Goal: Information Seeking & Learning: Stay updated

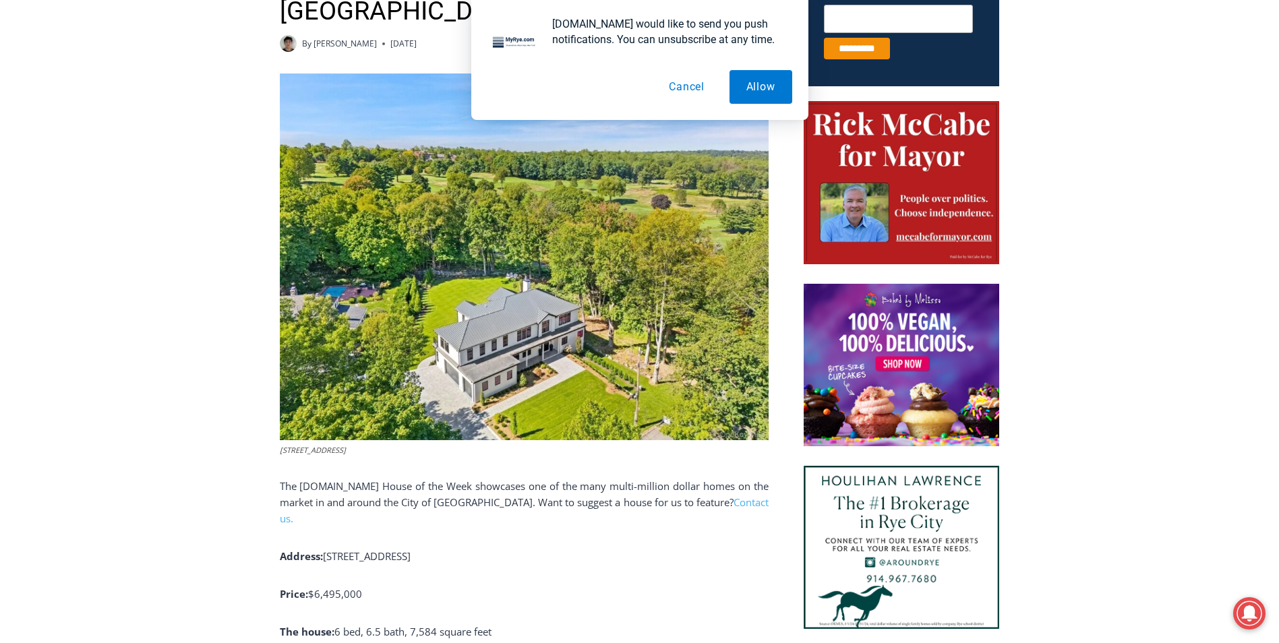
scroll to position [443, 0]
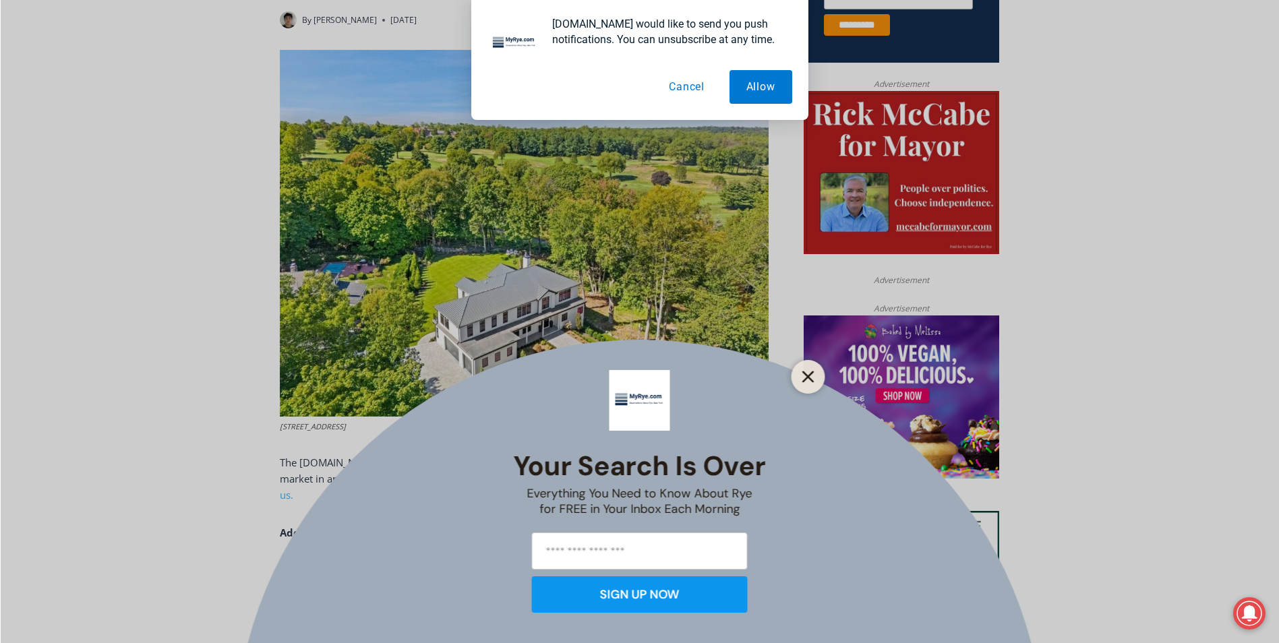
click at [815, 378] on button "Close" at bounding box center [808, 377] width 19 height 19
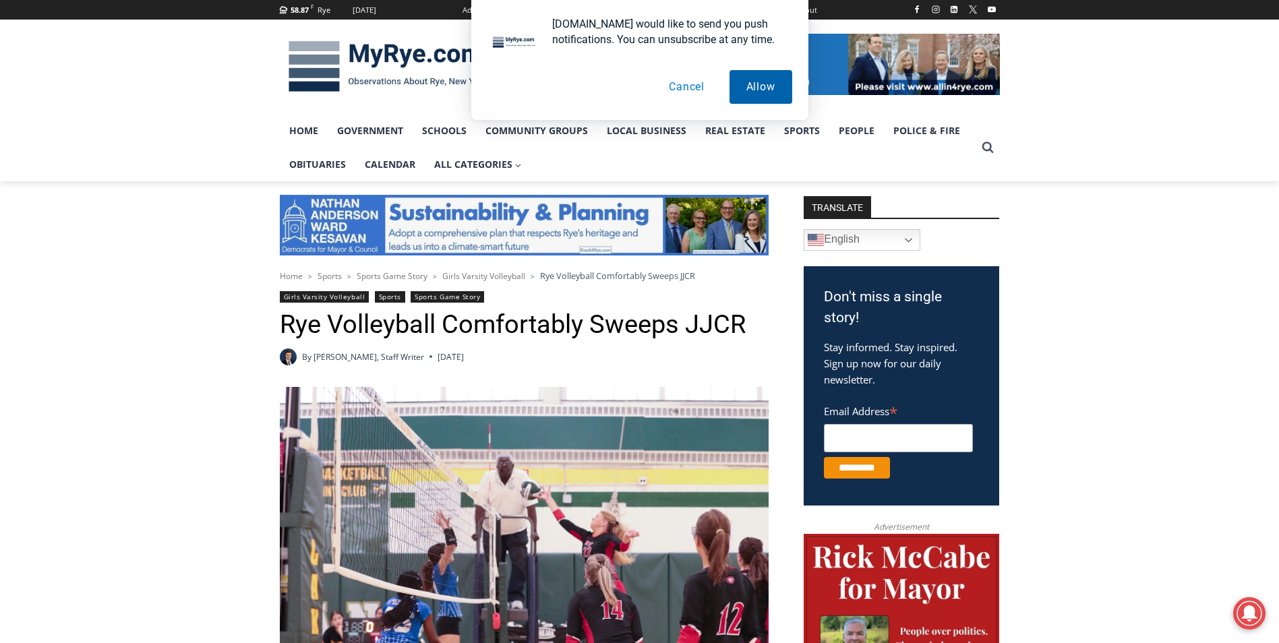
click at [759, 92] on button "Allow" at bounding box center [761, 87] width 63 height 34
